Goal: Contribute content: Contribute content

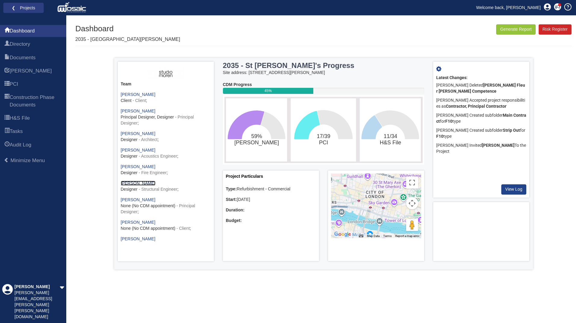
click at [130, 183] on link "[PERSON_NAME]" at bounding box center [138, 183] width 35 height 5
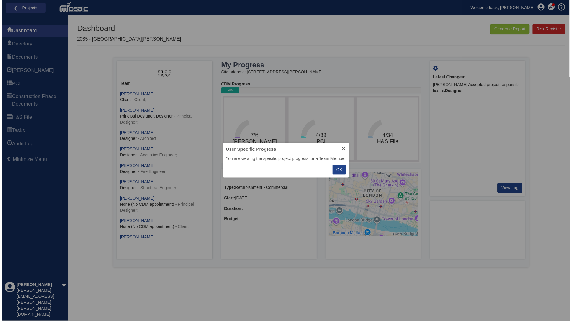
scroll to position [31, 122]
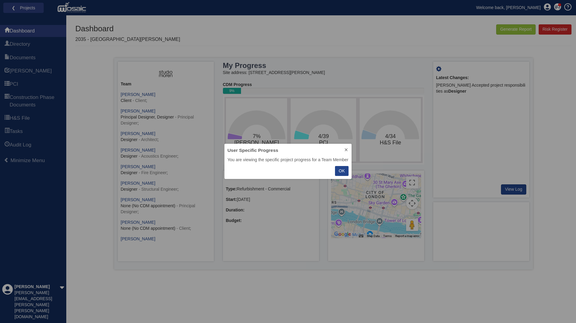
click at [343, 173] on p "OK" at bounding box center [341, 171] width 6 height 6
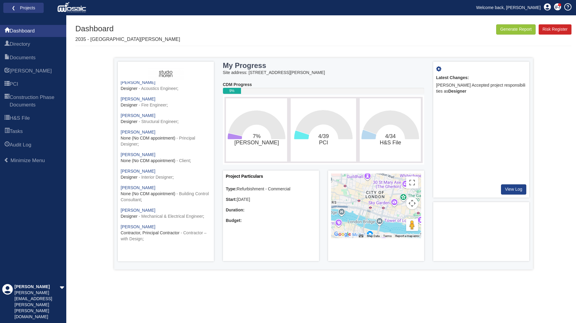
scroll to position [0, 0]
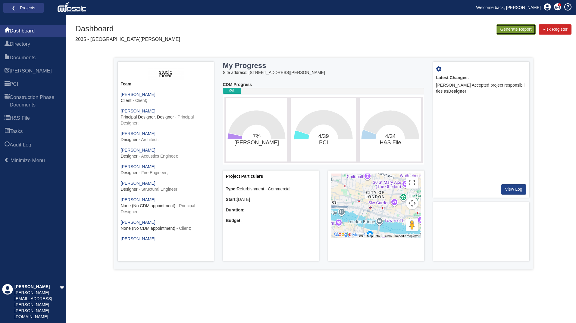
click at [522, 27] on button "Generate Report" at bounding box center [515, 29] width 39 height 10
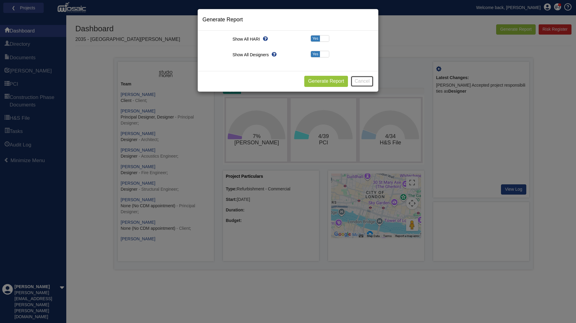
click at [366, 81] on button "Cancel" at bounding box center [361, 81] width 23 height 11
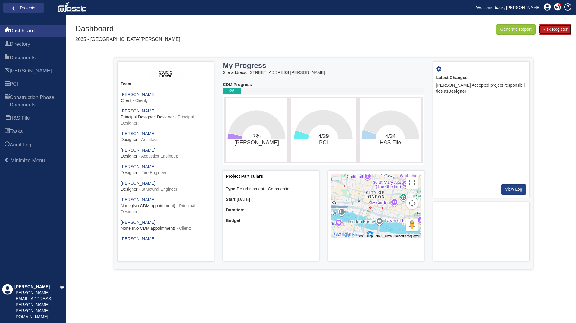
click at [554, 31] on link "Risk Register" at bounding box center [554, 29] width 33 height 10
click at [31, 58] on span "Documents" at bounding box center [23, 57] width 26 height 7
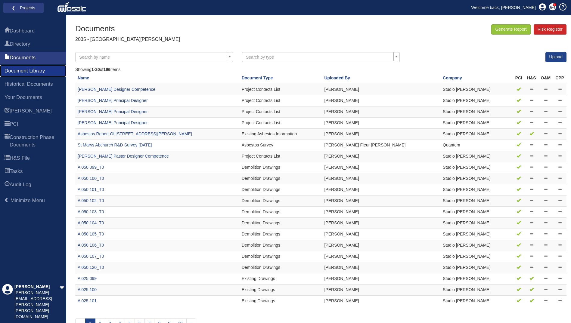
click at [24, 70] on span "Document Library" at bounding box center [25, 70] width 40 height 7
click at [24, 59] on span "Documents" at bounding box center [23, 57] width 26 height 7
click at [20, 43] on span "Directory" at bounding box center [20, 44] width 20 height 7
click at [18, 47] on span "Directory" at bounding box center [20, 44] width 20 height 7
click at [25, 57] on span "Documents" at bounding box center [23, 57] width 26 height 7
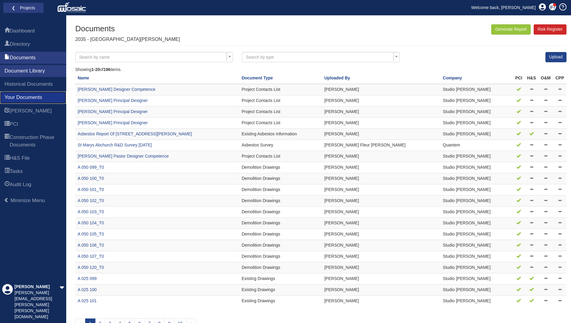
click at [27, 97] on span "Your Documents" at bounding box center [24, 97] width 38 height 7
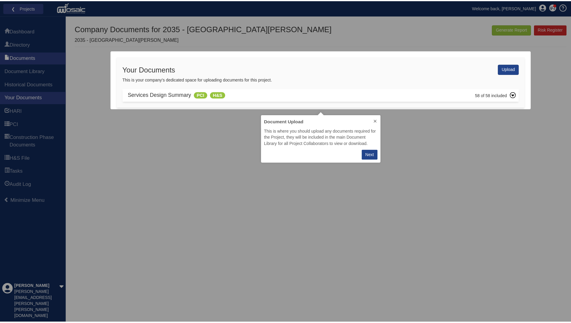
scroll to position [43, 116]
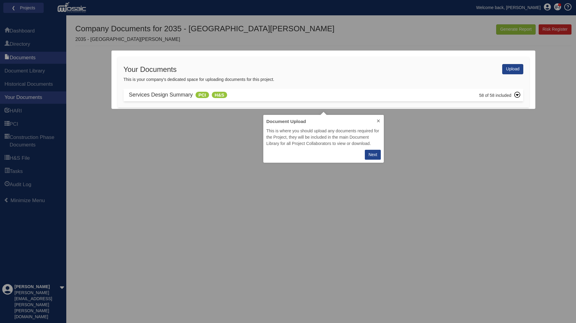
click at [517, 95] on icon at bounding box center [516, 95] width 3 height 2
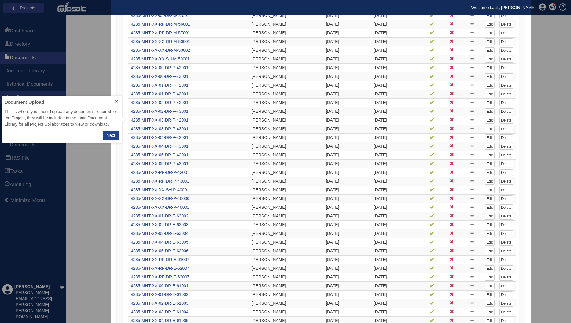
scroll to position [171, 0]
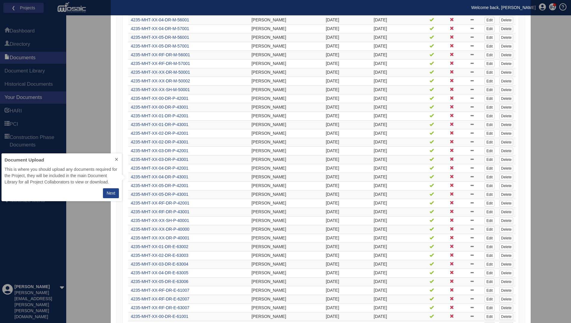
click at [116, 160] on icon at bounding box center [116, 159] width 5 height 5
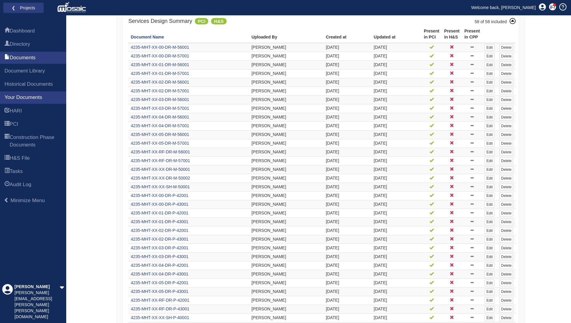
scroll to position [0, 0]
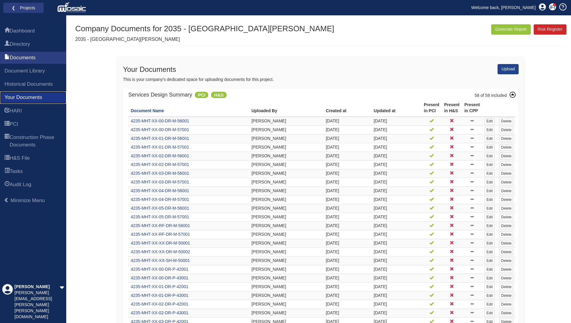
click at [54, 99] on link "Your Documents" at bounding box center [33, 98] width 66 height 12
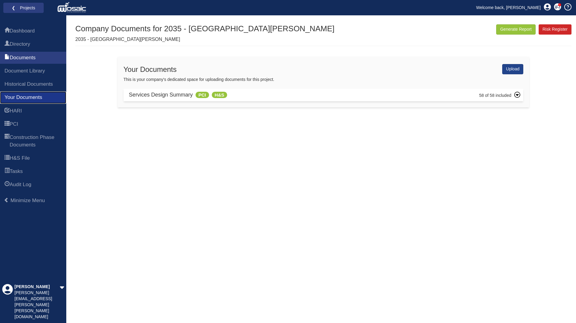
click at [39, 99] on span "Your Documents" at bounding box center [24, 97] width 38 height 7
click at [511, 70] on link "Upload" at bounding box center [512, 69] width 21 height 10
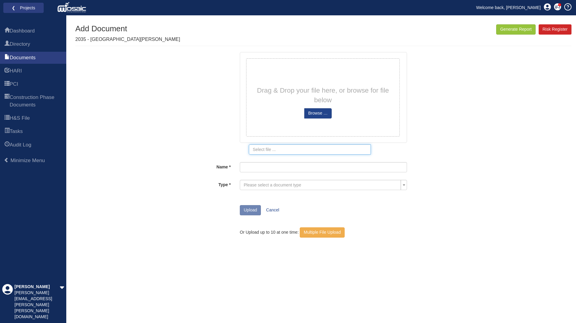
click at [289, 151] on input at bounding box center [310, 150] width 122 height 10
click at [133, 124] on div "Generate Report Show All HARI Select "Yes" for All Eliminated included or "No" …" at bounding box center [323, 173] width 496 height 299
click at [330, 234] on link "Multiple File Upload" at bounding box center [322, 233] width 45 height 10
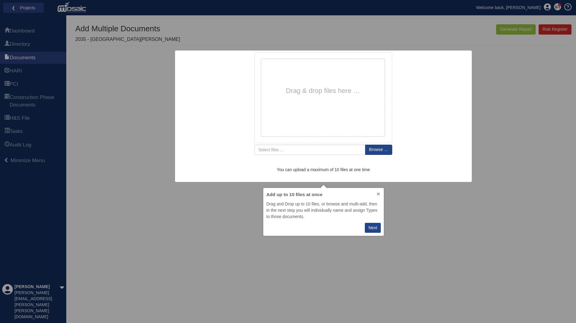
scroll to position [43, 116]
click at [437, 239] on div "Generate Report Show All HARI Select "Yes" for All Eliminated included or "No" …" at bounding box center [323, 173] width 496 height 299
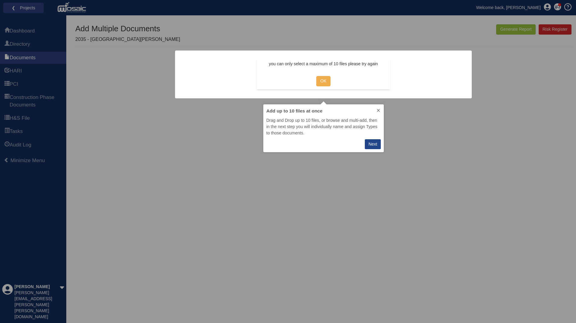
click at [372, 145] on div "Next" at bounding box center [372, 144] width 9 height 6
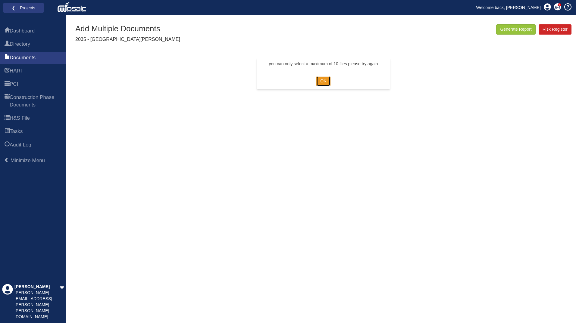
click at [327, 84] on link "OK" at bounding box center [323, 81] width 14 height 10
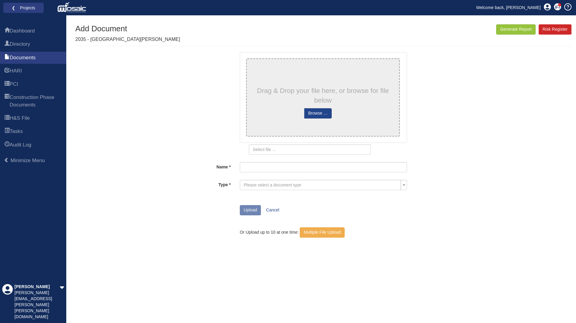
type input "4235-MHT-XX-03-DR-S-04130"
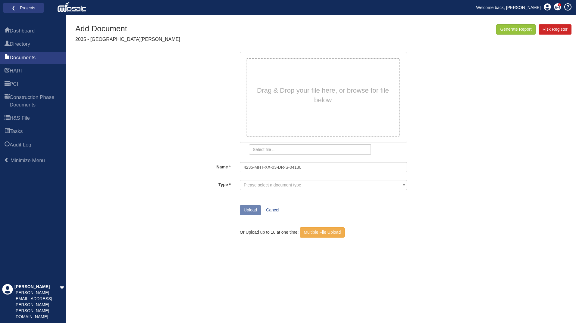
type input "No files selected"
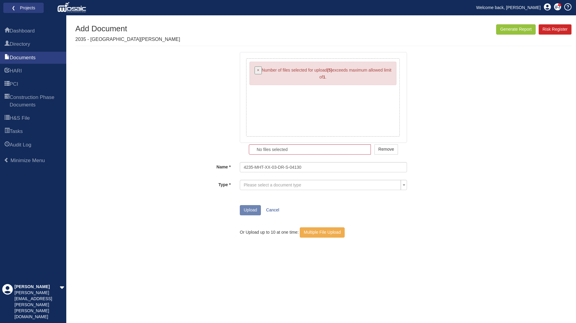
click at [259, 70] on button "×" at bounding box center [257, 71] width 7 height 8
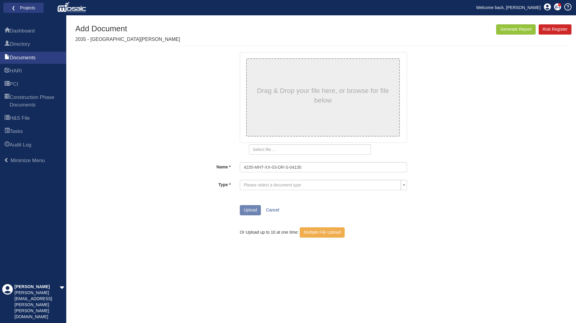
type input "4235-MHT-XX-01-DR-S-04110"
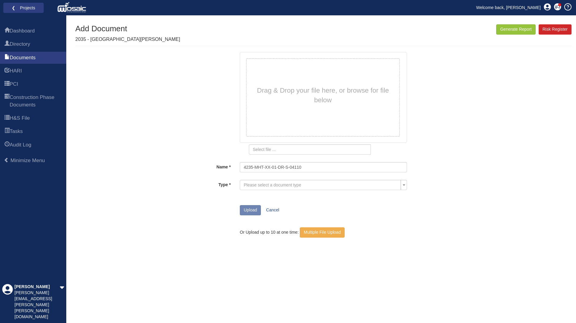
type input "No files selected"
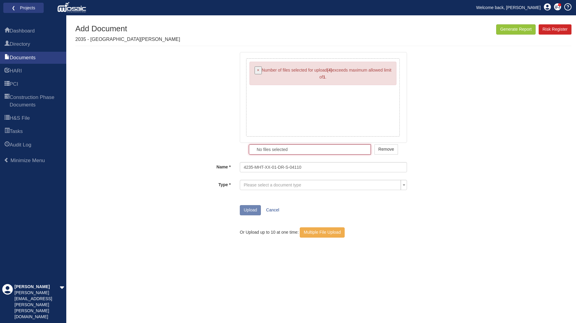
click at [294, 153] on input "No files selected" at bounding box center [310, 150] width 122 height 10
click at [259, 70] on span "×" at bounding box center [258, 70] width 2 height 5
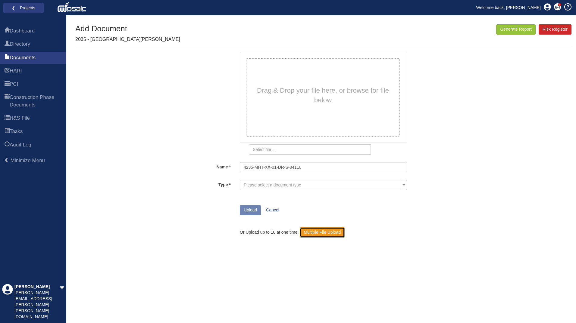
click at [315, 233] on link "Multiple File Upload" at bounding box center [322, 233] width 45 height 10
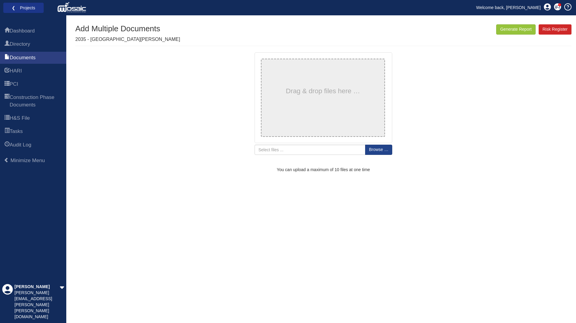
type input "4235-MHT-XX-00-DR-S-04100"
type input "4235-MHT-XX-01-DR-S-04110"
type input "4235-MHT-XX-02-DR-S-04120"
type input "4235-MHT-XX-03-DR-S-04130"
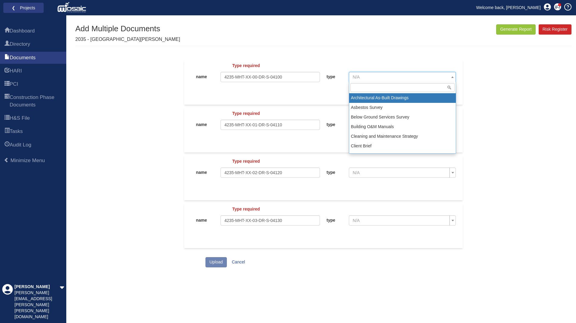
click at [452, 76] on b at bounding box center [452, 77] width 2 height 2
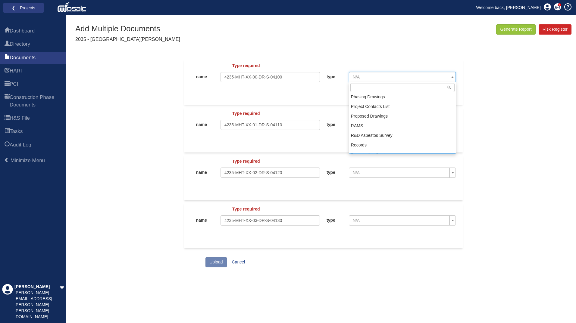
scroll to position [369, 0]
click at [450, 77] on span at bounding box center [452, 77] width 6 height 10
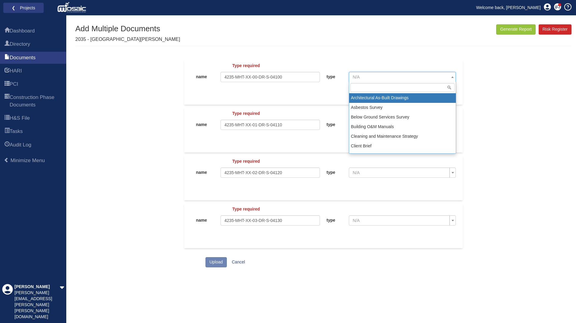
click at [428, 78] on span "N/A" at bounding box center [401, 77] width 96 height 6
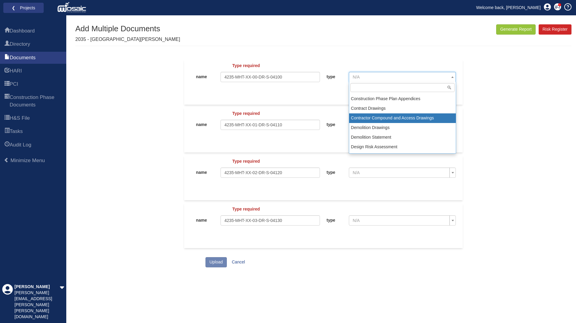
scroll to position [90, 0]
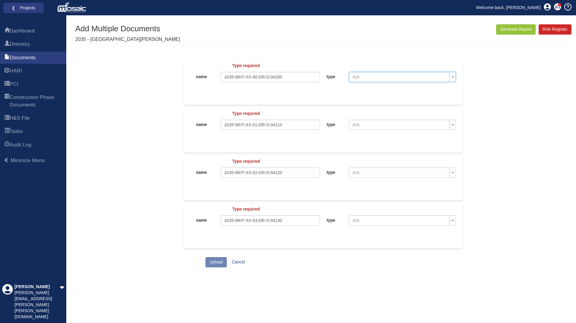
click at [363, 79] on span "N/A" at bounding box center [401, 77] width 96 height 6
click at [363, 76] on span "N/A" at bounding box center [401, 77] width 96 height 6
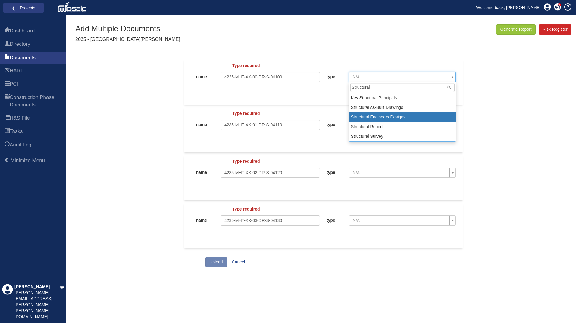
type input "Structural"
select select "58"
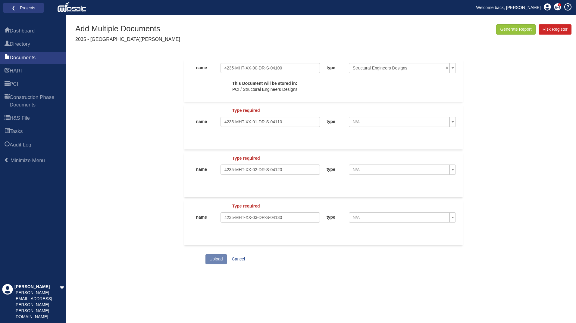
click at [395, 122] on span "N/A" at bounding box center [401, 122] width 96 height 6
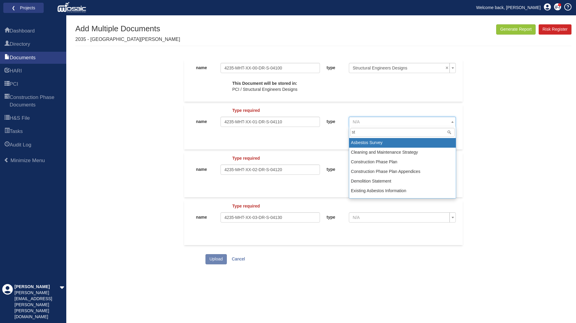
type input "s"
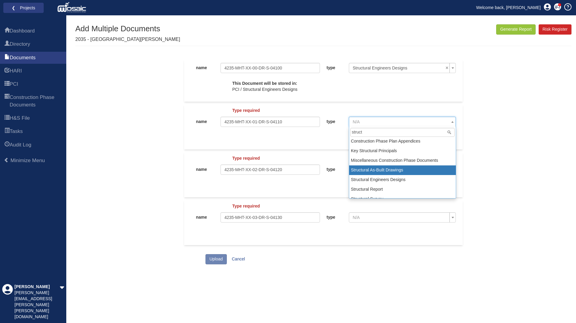
scroll to position [17, 0]
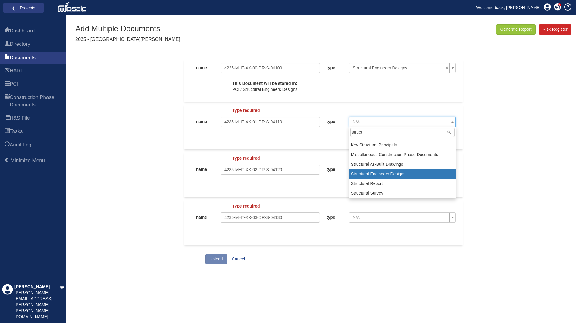
type input "struct"
select select "58"
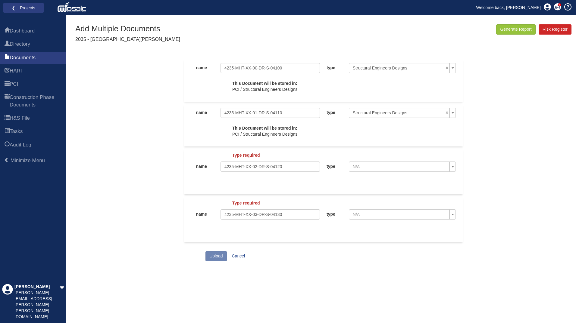
click at [378, 169] on span "N/A" at bounding box center [401, 167] width 96 height 6
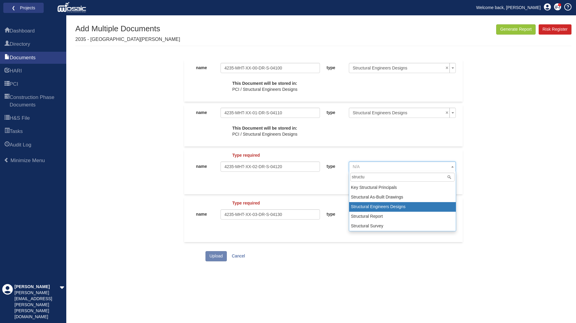
type input "structu"
select select "58"
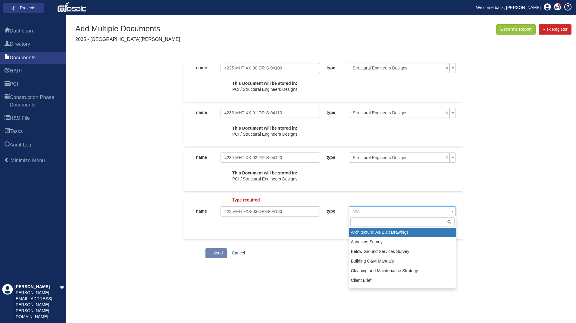
click at [381, 212] on span "N/A" at bounding box center [401, 212] width 96 height 6
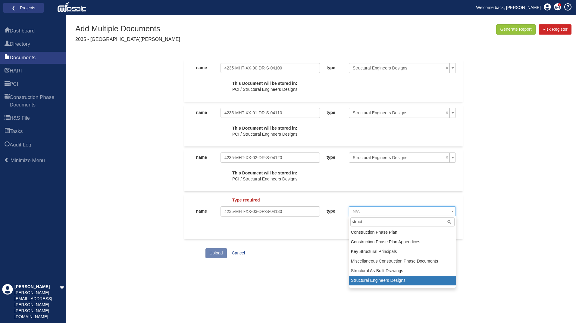
type input "struct"
select select "58"
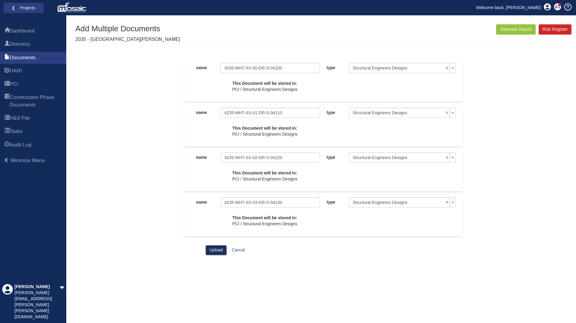
click at [220, 248] on button "Upload" at bounding box center [215, 250] width 21 height 10
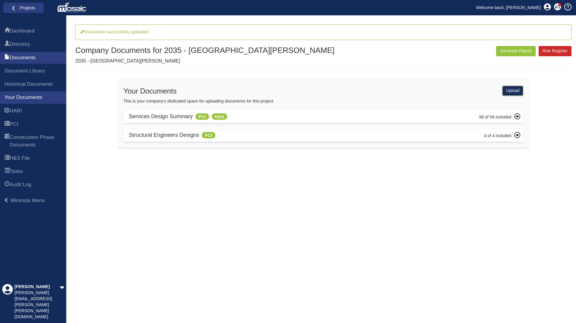
click at [512, 92] on link "Upload" at bounding box center [512, 91] width 21 height 10
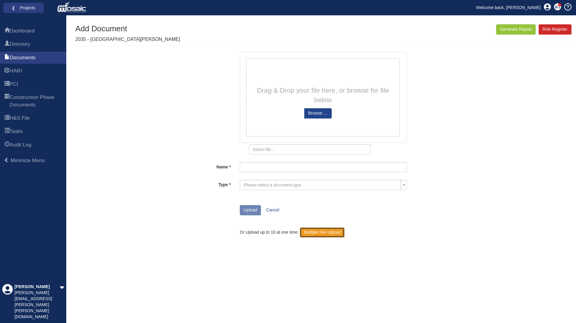
click at [330, 233] on link "Multiple File Upload" at bounding box center [322, 233] width 45 height 10
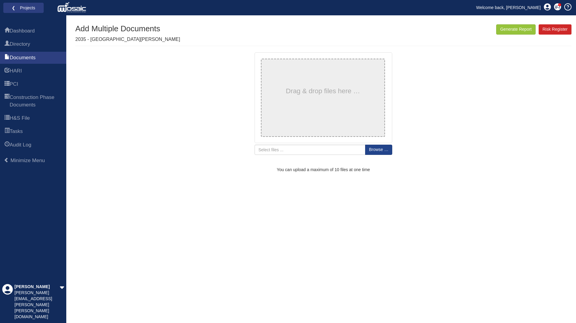
type input "4235-MHT-XX-06-DR-S-04165"
type input "4235-MHT-XX-04-DR-S-04140"
type input "4235-MHT-XX-05-DR-S-04150"
type input "4235-MHT-XX-06-DR-S-04160"
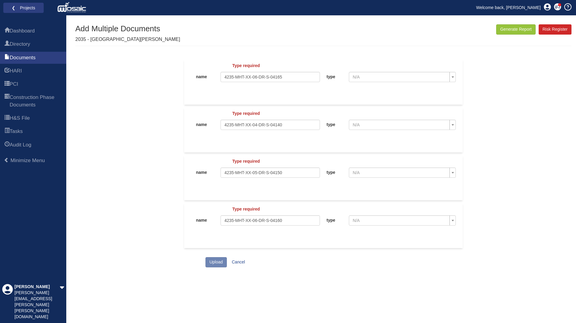
click at [422, 79] on span "N/A" at bounding box center [401, 77] width 96 height 6
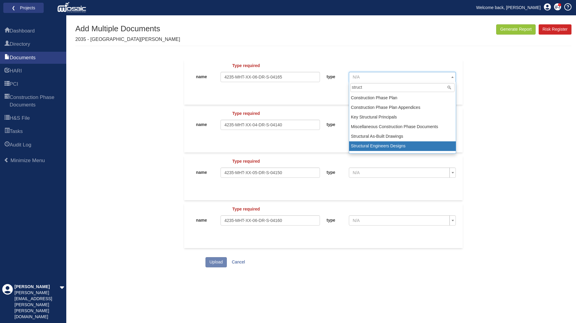
type input "struct"
select select "58"
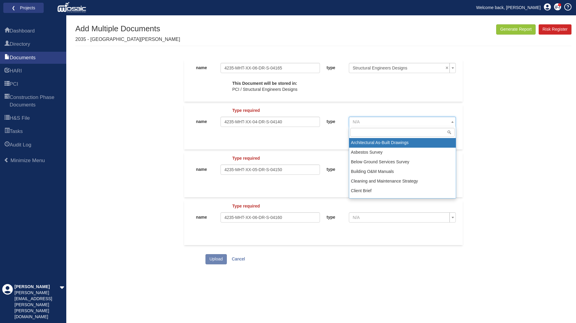
click at [395, 119] on span "N/A" at bounding box center [401, 122] width 96 height 6
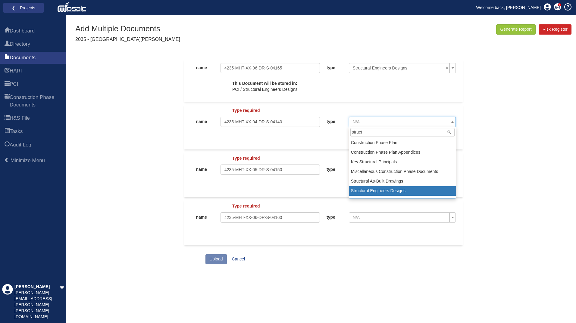
type input "struct"
select select "58"
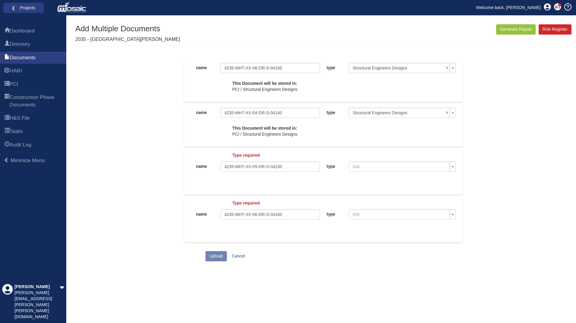
click at [382, 166] on span "N/A" at bounding box center [401, 167] width 96 height 6
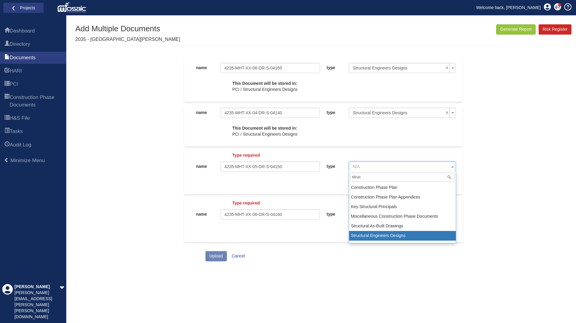
type input "struc"
select select "58"
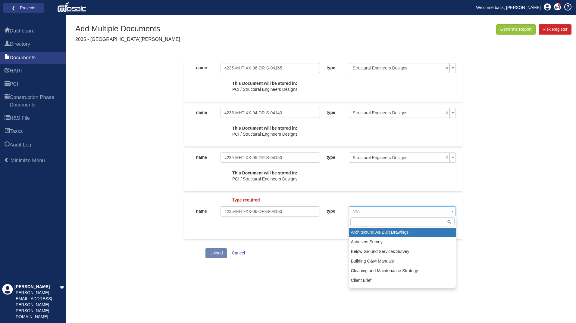
click at [395, 211] on span "N/A" at bounding box center [401, 212] width 96 height 6
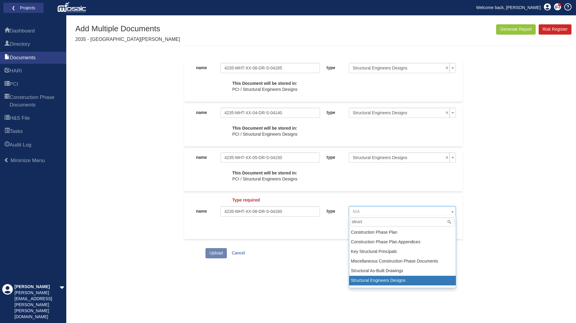
type input "struct"
select select "58"
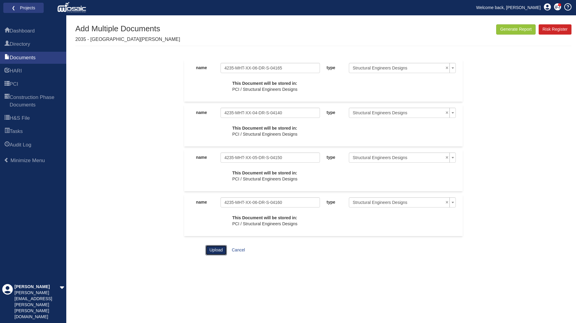
click at [210, 251] on button "Upload" at bounding box center [215, 250] width 21 height 10
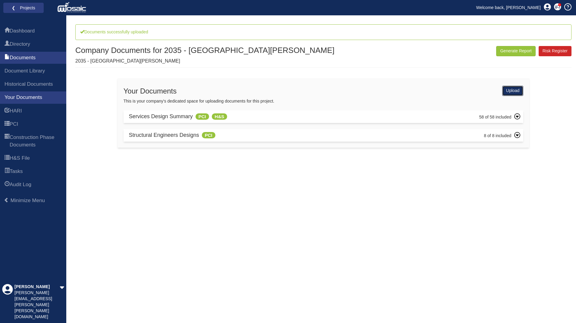
click at [516, 89] on link "Upload" at bounding box center [512, 91] width 21 height 10
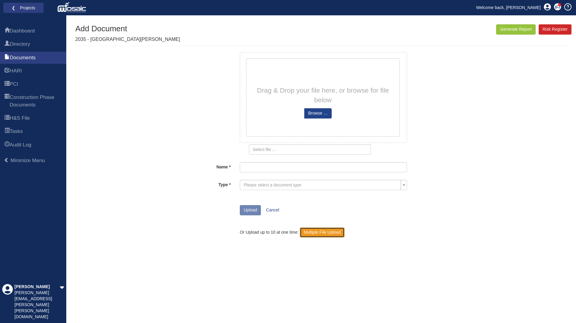
click at [322, 235] on link "Multiple File Upload" at bounding box center [322, 233] width 45 height 10
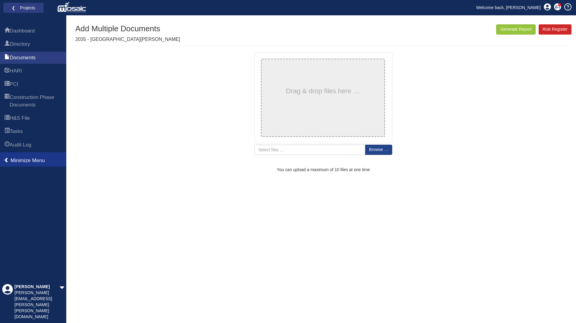
type input "4235-MHT-XX-07-DR-S-04170"
type input "4235-MHT-XX-XX-DR-S-08001"
type input "4235-MHT-XX-XX-DR-S-09001"
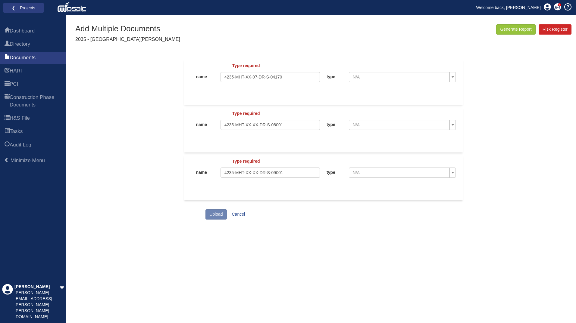
click at [409, 79] on span "N/A" at bounding box center [401, 77] width 96 height 6
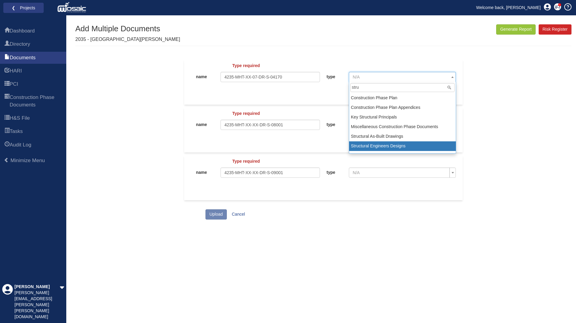
type input "stru"
select select "58"
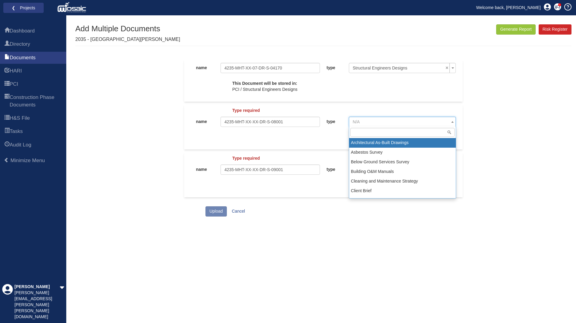
click at [375, 121] on span "N/A" at bounding box center [401, 122] width 96 height 6
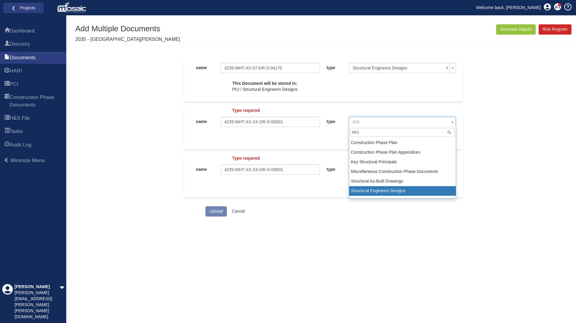
type input "stru"
select select "58"
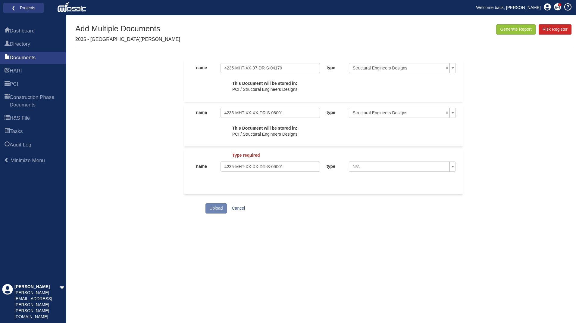
click at [378, 165] on span "N/A" at bounding box center [401, 167] width 96 height 6
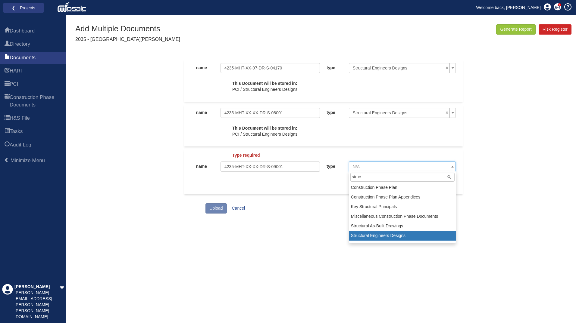
type input "struc"
select select "58"
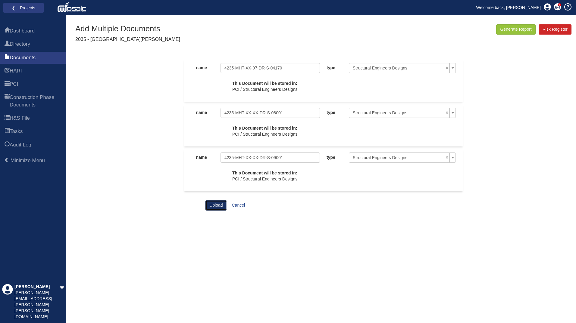
click at [215, 205] on button "Upload" at bounding box center [215, 206] width 21 height 10
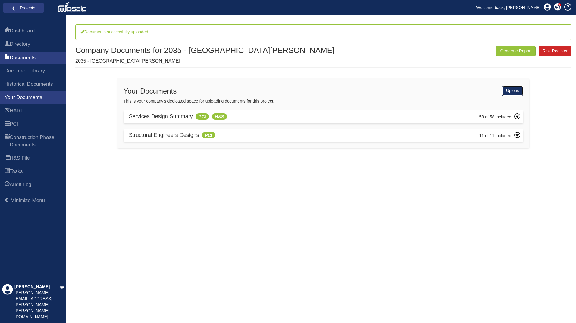
click at [511, 93] on link "Upload" at bounding box center [512, 91] width 21 height 10
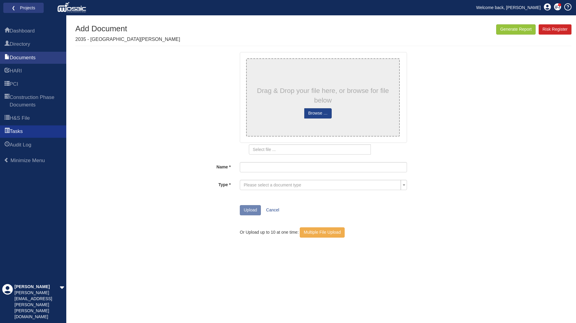
type input "4235-MHT-XX-XX-T-S-00001 P02 Structural Steelwork Specification"
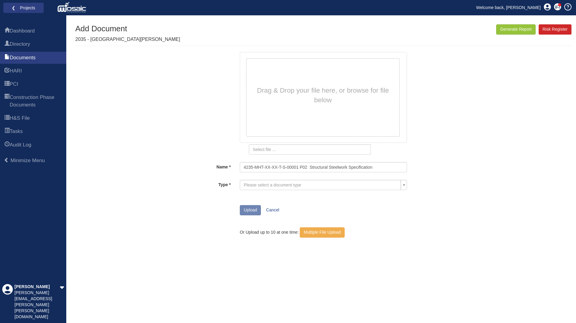
type input "4235-MHT-XX-XX-T-S-00001 P02 Structural Steelwork Specification.pdf"
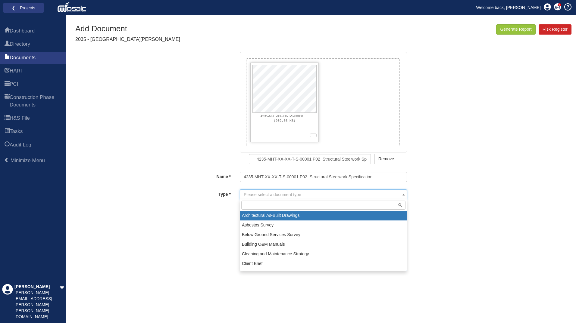
click at [378, 196] on span "Please select a document type" at bounding box center [322, 195] width 156 height 6
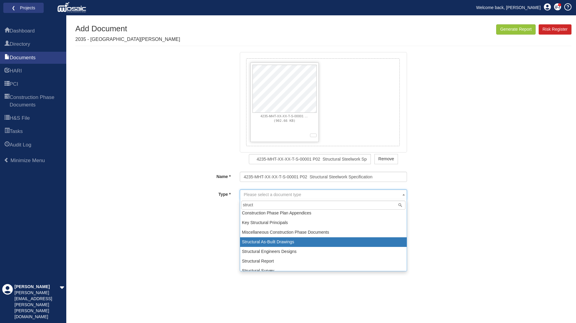
scroll to position [17, 0]
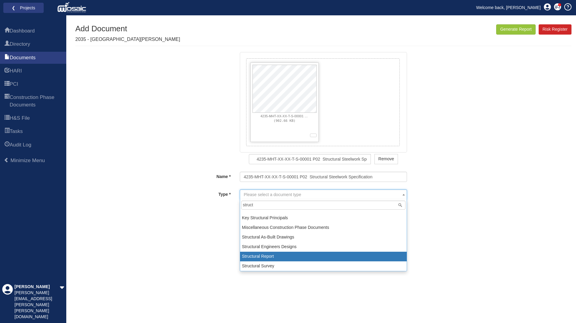
type input "struct"
select select "21"
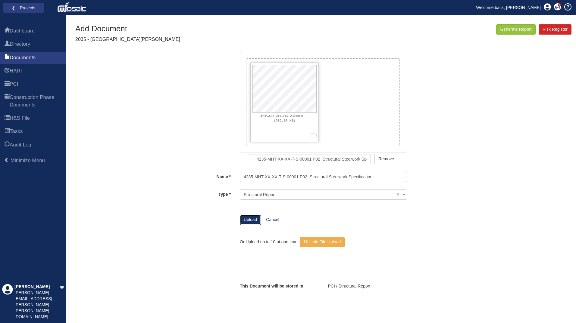
click at [250, 223] on button "Upload" at bounding box center [250, 220] width 21 height 10
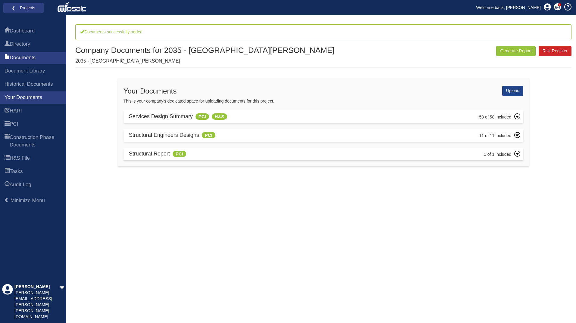
click at [517, 154] on icon at bounding box center [516, 154] width 3 height 2
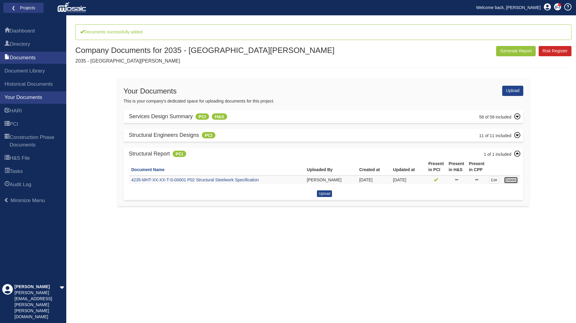
click at [511, 181] on link "Delete" at bounding box center [511, 180] width 14 height 7
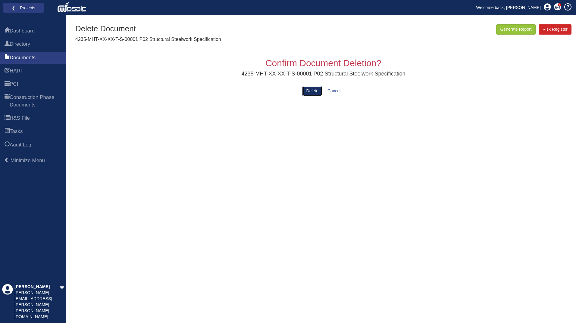
click at [309, 92] on button "Delete" at bounding box center [312, 91] width 20 height 10
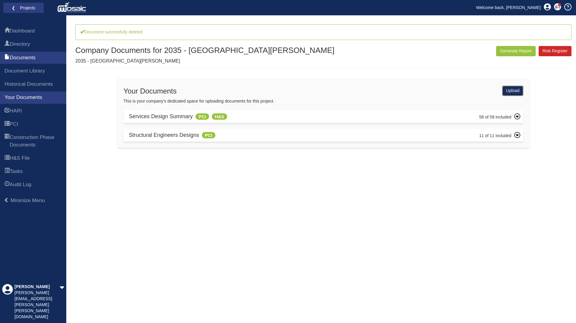
click at [512, 92] on link "Upload" at bounding box center [512, 91] width 21 height 10
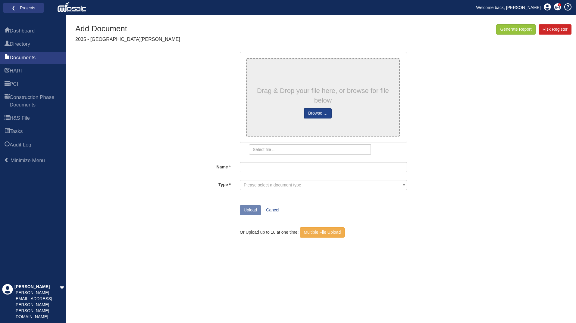
type input "4235-MHT-XX-XX-T-S-00001 P02 Structural Steelwork Specification"
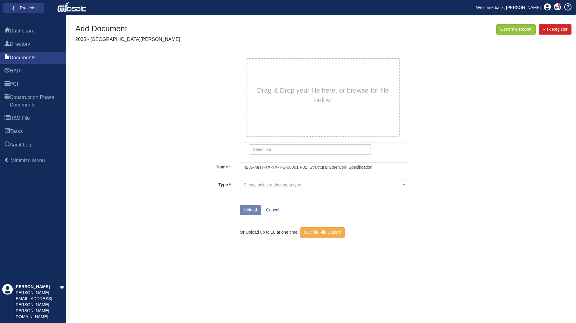
type input "4235-MHT-XX-XX-T-S-00001 P02 Structural Steelwork Specification.pdf"
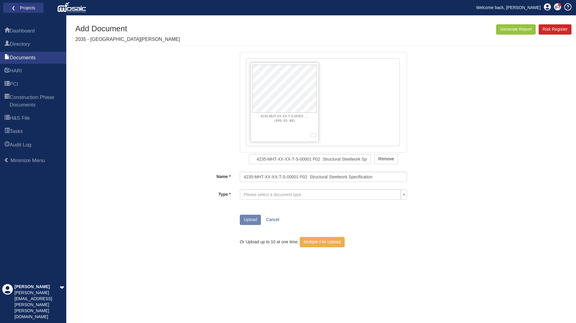
click at [310, 198] on span "Please select a document type" at bounding box center [322, 195] width 156 height 6
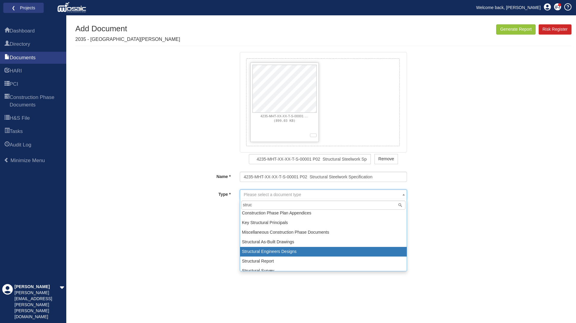
scroll to position [17, 0]
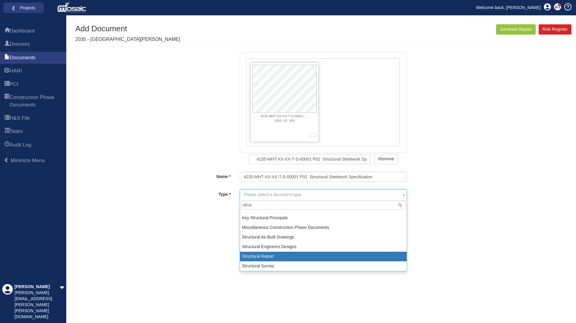
type input "struc"
select select "21"
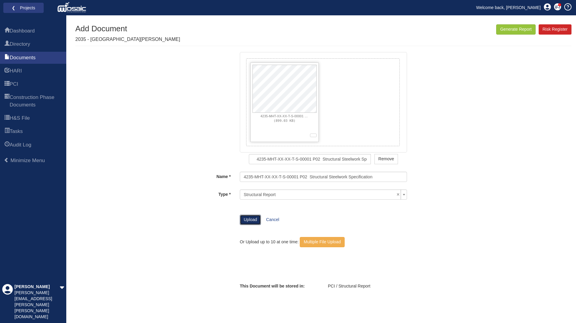
click at [249, 221] on button "Upload" at bounding box center [250, 220] width 21 height 10
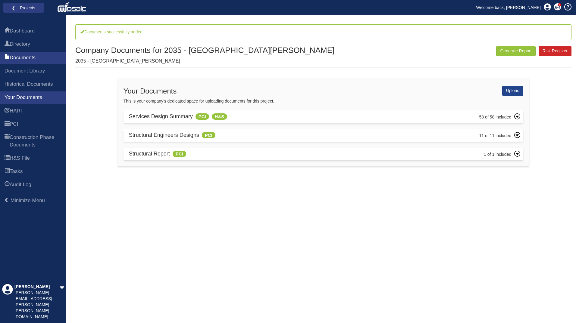
click at [267, 140] on div "Structural Engineers Designs PCI 11 of 11 included Document Name" at bounding box center [323, 135] width 400 height 13
click at [518, 137] on icon at bounding box center [517, 135] width 6 height 6
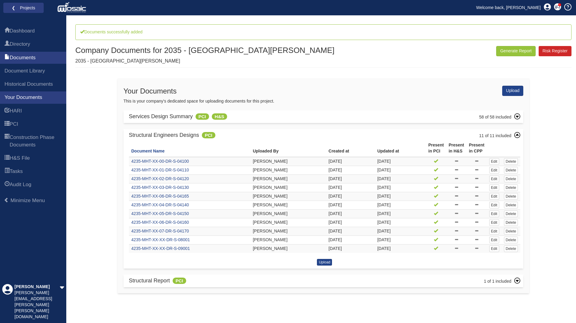
click at [234, 164] on td "4235-MHT-XX-00-DR-S-04100" at bounding box center [189, 161] width 121 height 9
click at [154, 162] on link "4235-MHT-XX-00-DR-S-04100" at bounding box center [160, 161] width 58 height 5
